Goal: Answer question/provide support: Share knowledge or assist other users

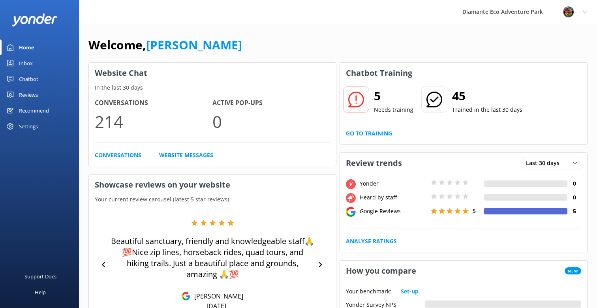
click at [370, 132] on link "Go to Training" at bounding box center [369, 133] width 46 height 9
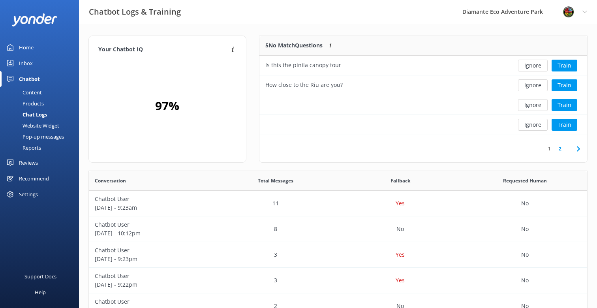
scroll to position [99, 328]
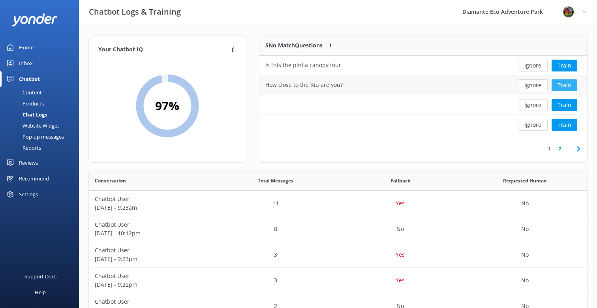
click at [570, 84] on button "Train" at bounding box center [564, 85] width 26 height 12
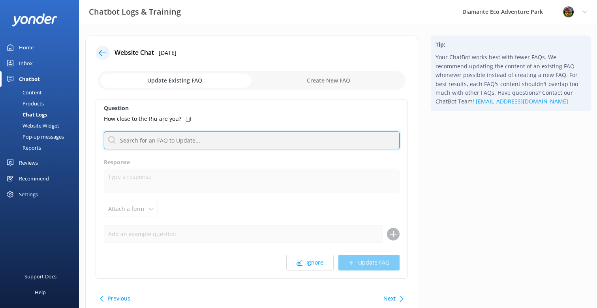
click at [129, 147] on input "text" at bounding box center [252, 140] width 296 height 18
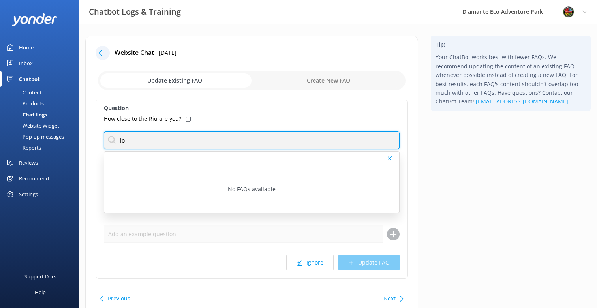
type input "l"
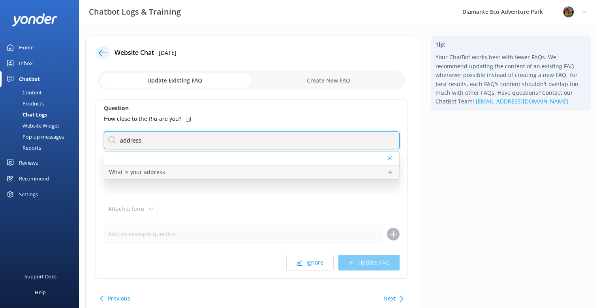
type input "address"
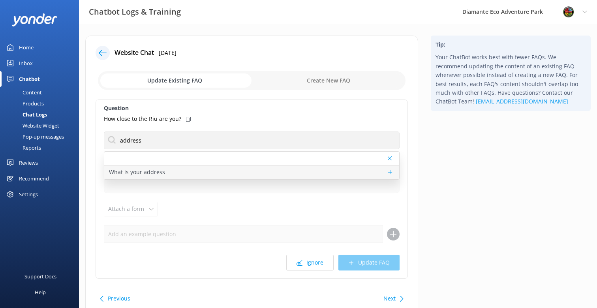
click at [155, 174] on p "What is your address" at bounding box center [137, 172] width 56 height 9
type textarea "[GEOGRAPHIC_DATA] is located at RIU Hotel [STREET_ADDRESS]. For directions, cli…"
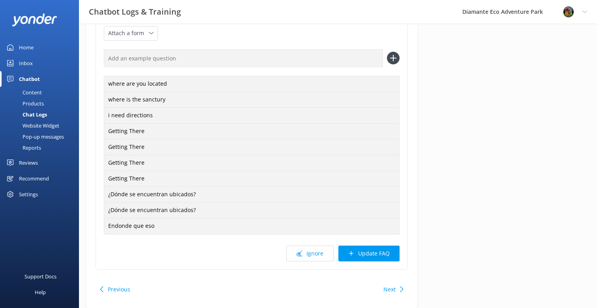
scroll to position [169, 0]
click at [375, 260] on button "Update FAQ" at bounding box center [368, 252] width 61 height 16
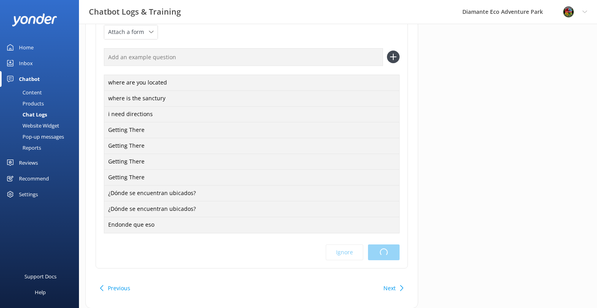
scroll to position [0, 0]
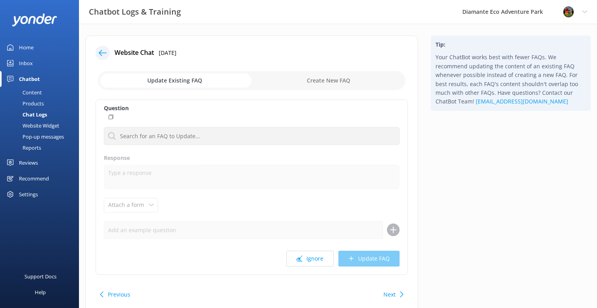
click at [36, 93] on div "Content" at bounding box center [23, 92] width 37 height 11
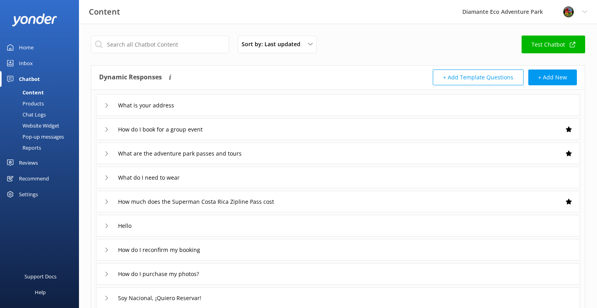
click at [108, 106] on icon at bounding box center [106, 105] width 5 height 5
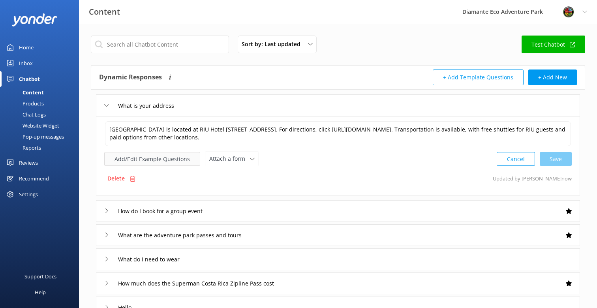
click at [165, 162] on button "Add/Edit Example Questions" at bounding box center [152, 159] width 96 height 14
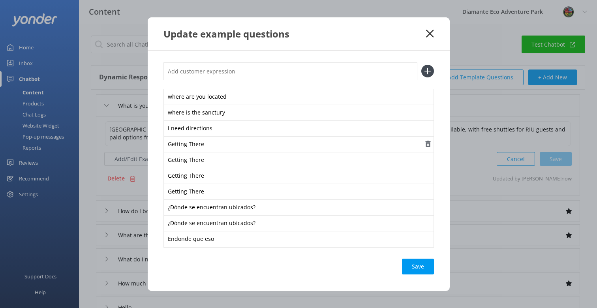
click at [428, 144] on icon "button" at bounding box center [428, 144] width 8 height 8
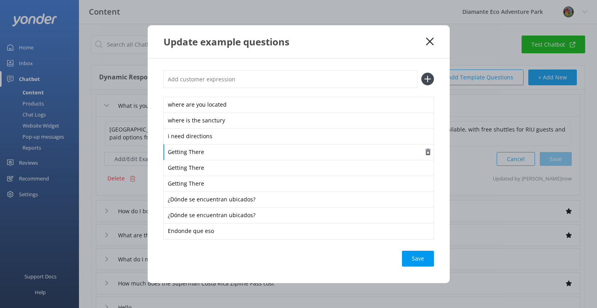
click at [428, 144] on div "Getting There" at bounding box center [298, 152] width 270 height 17
click at [428, 153] on use "button" at bounding box center [427, 151] width 5 height 7
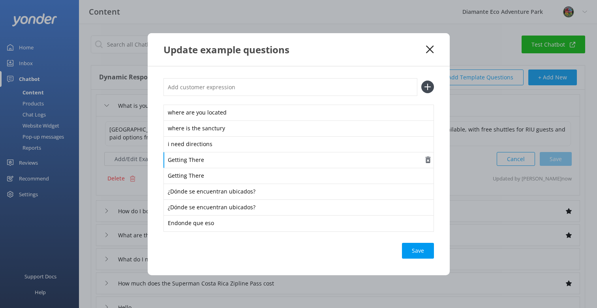
click at [428, 153] on div "Getting There" at bounding box center [298, 160] width 270 height 17
click at [429, 158] on use "button" at bounding box center [427, 159] width 5 height 7
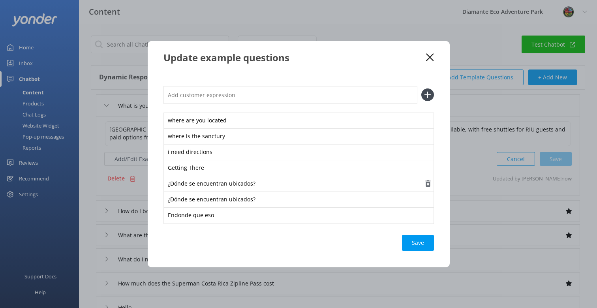
click at [428, 184] on icon "button" at bounding box center [428, 184] width 8 height 8
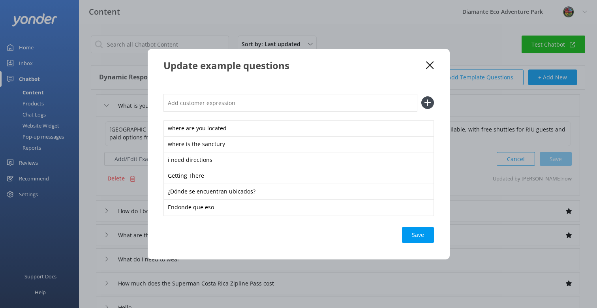
click at [185, 103] on input "text" at bounding box center [290, 103] width 254 height 18
type input "What's your location?"
click at [427, 103] on icon at bounding box center [427, 102] width 13 height 13
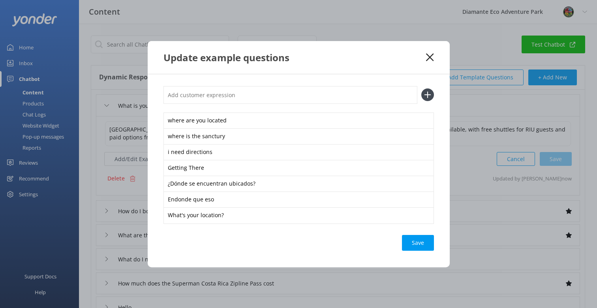
click at [179, 94] on input "text" at bounding box center [290, 95] width 254 height 18
type input "En donde queda?"
click at [421, 88] on button at bounding box center [427, 94] width 13 height 13
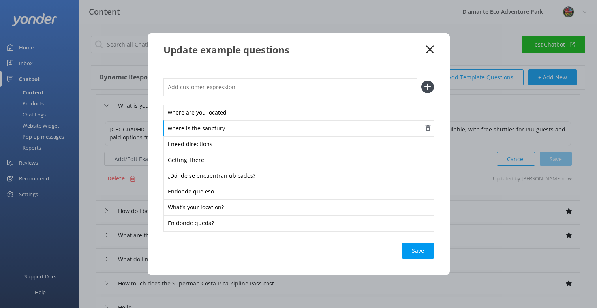
click at [215, 129] on div "where is the sanctury" at bounding box center [298, 128] width 270 height 17
click at [376, 130] on div "where is the sanctuary" at bounding box center [298, 128] width 270 height 17
click at [226, 221] on div "En donde queda?" at bounding box center [298, 223] width 270 height 17
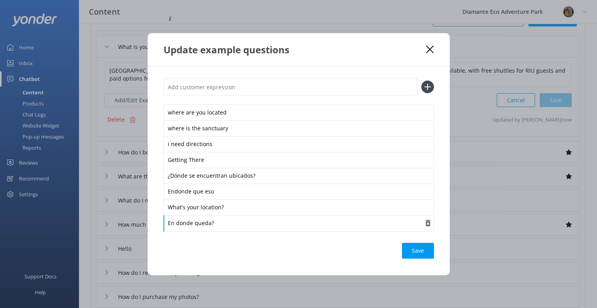
scroll to position [66, 0]
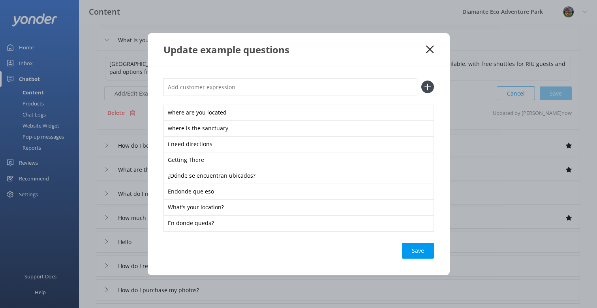
click at [427, 250] on div "Save" at bounding box center [418, 251] width 32 height 16
click at [429, 47] on icon at bounding box center [429, 49] width 7 height 8
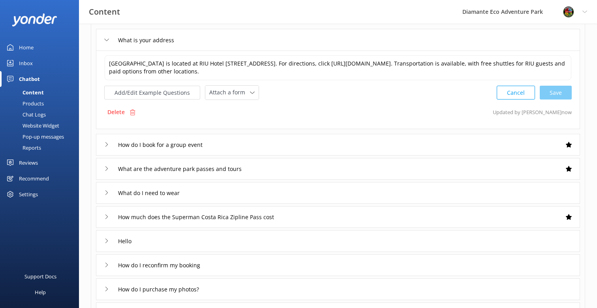
click at [28, 63] on div "Inbox" at bounding box center [26, 63] width 14 height 16
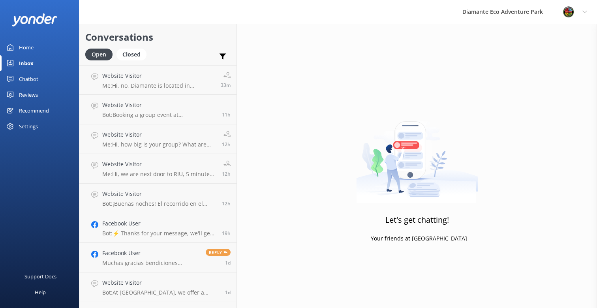
click at [29, 47] on div "Home" at bounding box center [26, 47] width 15 height 16
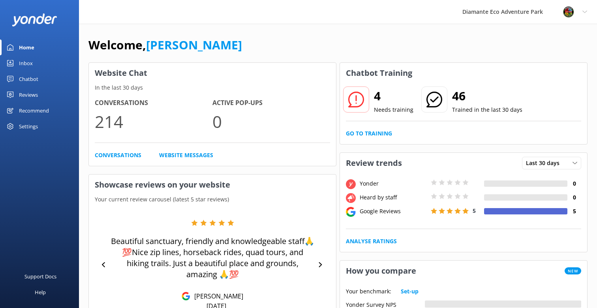
click at [26, 77] on div "Chatbot" at bounding box center [28, 79] width 19 height 16
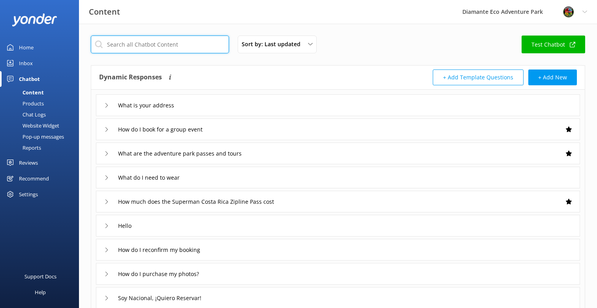
click at [122, 46] on input "text" at bounding box center [160, 45] width 138 height 18
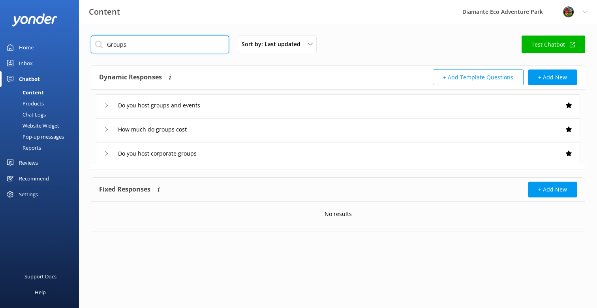
type input "Groups"
click at [107, 105] on use at bounding box center [106, 105] width 2 height 4
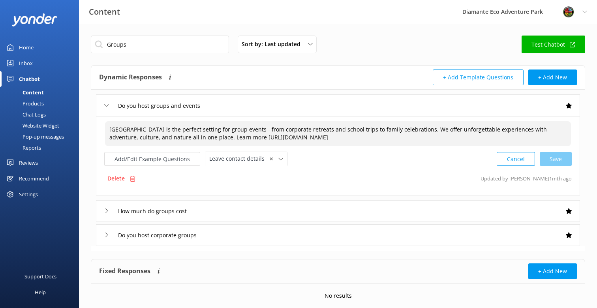
drag, startPoint x: 283, startPoint y: 138, endPoint x: 422, endPoint y: 135, distance: 138.9
click at [422, 135] on textarea "[GEOGRAPHIC_DATA] is the perfect setting for group events - from corporate retr…" at bounding box center [338, 133] width 466 height 25
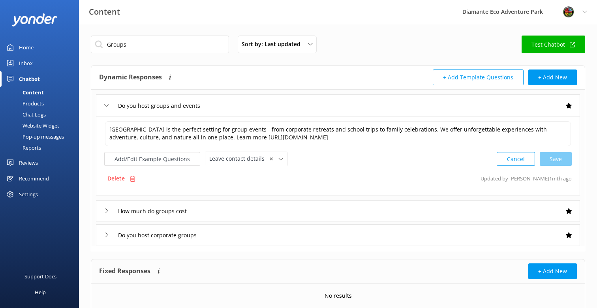
click at [103, 211] on div "How much do groups cost" at bounding box center [338, 211] width 484 height 22
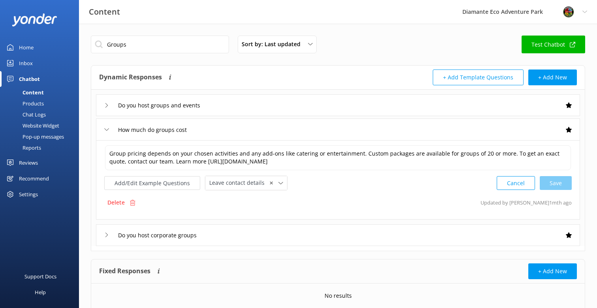
click at [104, 238] on div "Do you host corporate groups" at bounding box center [338, 235] width 484 height 22
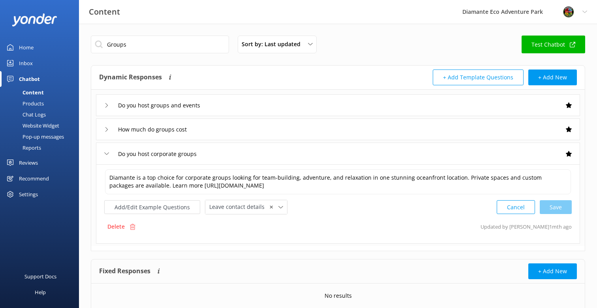
click at [29, 60] on div "Inbox" at bounding box center [26, 63] width 14 height 16
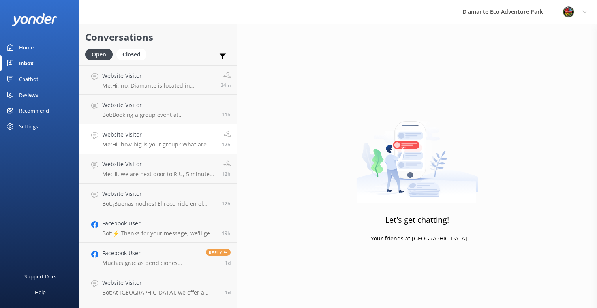
click at [131, 144] on p "Me: Hi, how big is your group? What are your groups preferences?" at bounding box center [159, 144] width 114 height 7
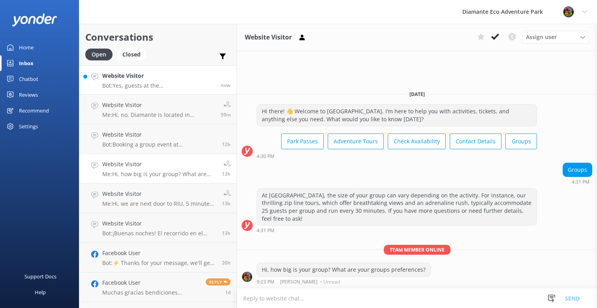
click at [132, 84] on p "Bot: Yes, guests at the [GEOGRAPHIC_DATA] can enjoy a free shuttle service to […" at bounding box center [158, 85] width 112 height 7
